Goal: Check status

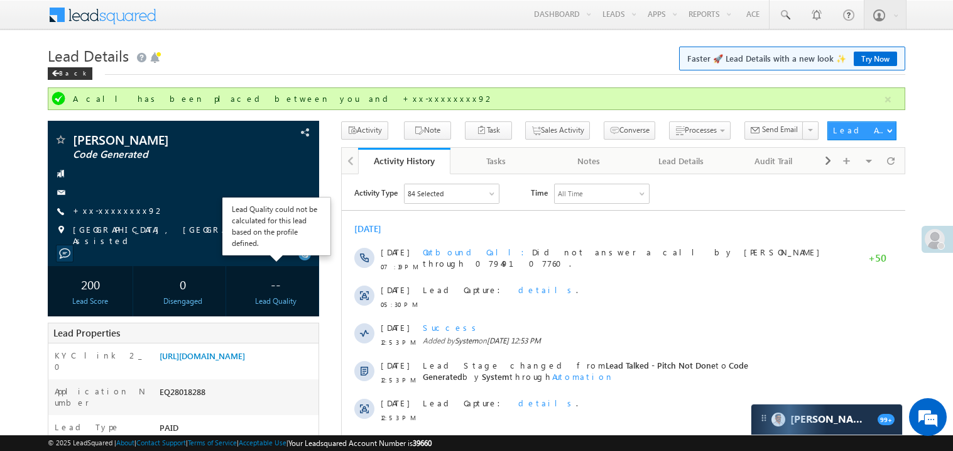
click at [312, 305] on div "-- Lead Quality" at bounding box center [276, 291] width 86 height 50
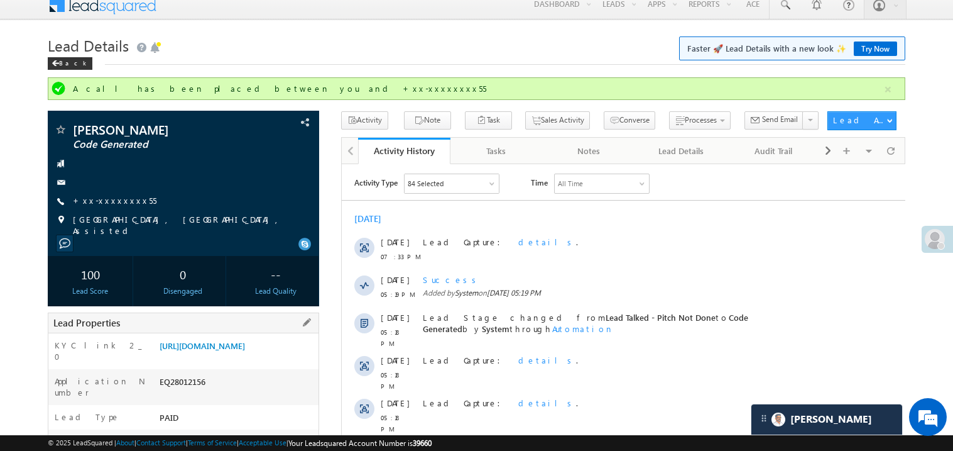
scroll to position [10, 0]
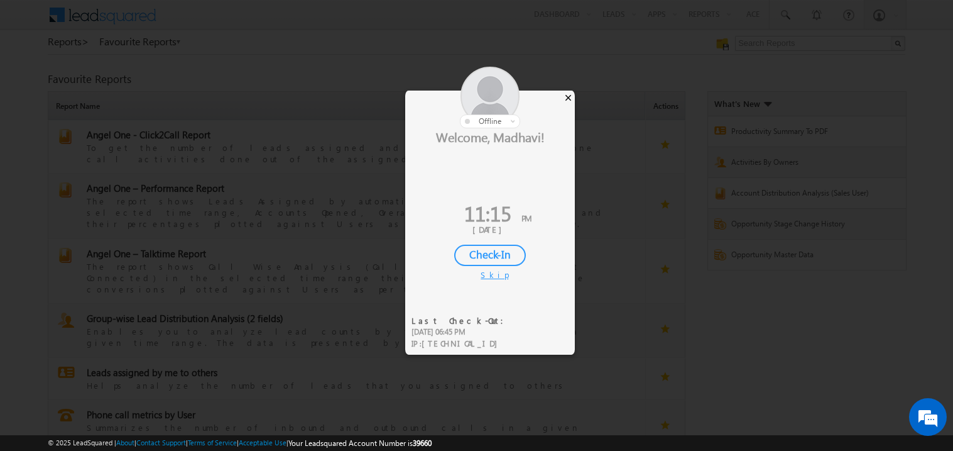
click at [569, 97] on div "×" at bounding box center [568, 97] width 13 height 14
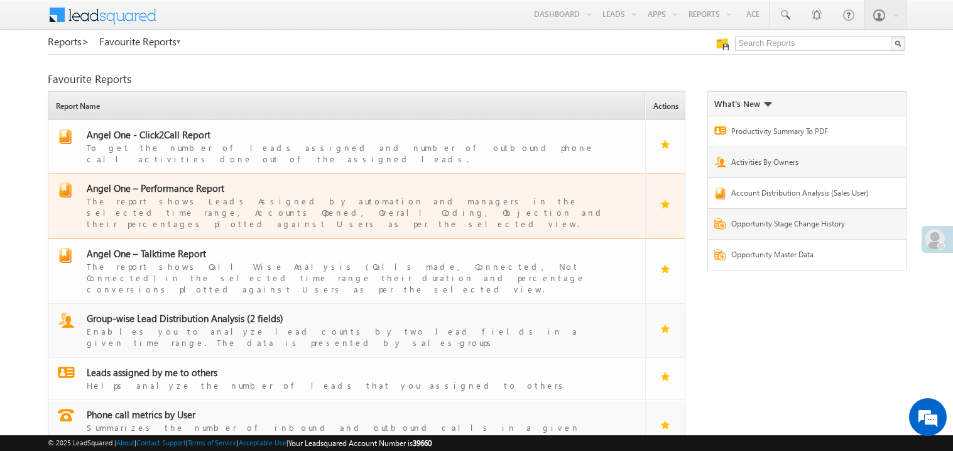
click at [190, 194] on div "The report shows Leads Assigned by automation and managers in the selected time…" at bounding box center [354, 211] width 535 height 35
